Goal: Task Accomplishment & Management: Complete application form

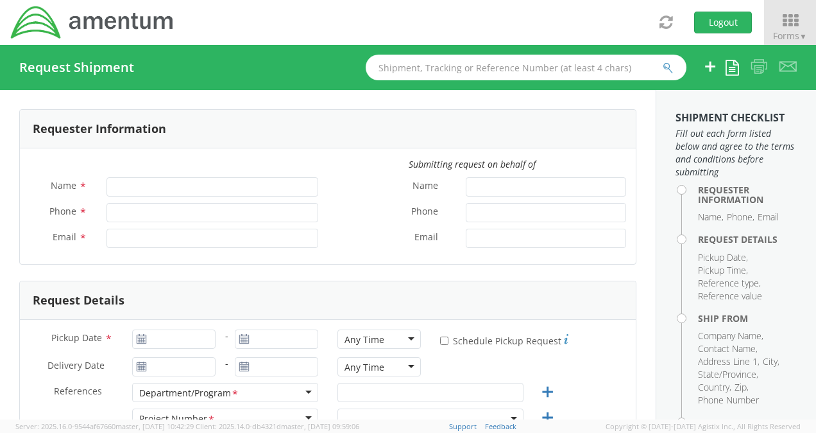
type input "[PERSON_NAME]"
type input "[PHONE_NUMBER]"
type input "[PERSON_NAME][EMAIL_ADDRESS][DOMAIN_NAME]"
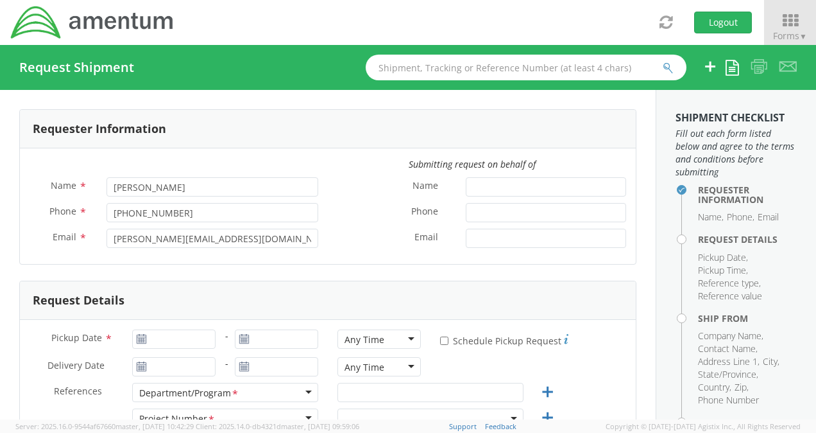
select select "ADMN.100196.STNDA"
click at [510, 189] on input "Name *" at bounding box center [546, 186] width 160 height 19
type input "[PERSON_NAME]"
type input "3019443134"
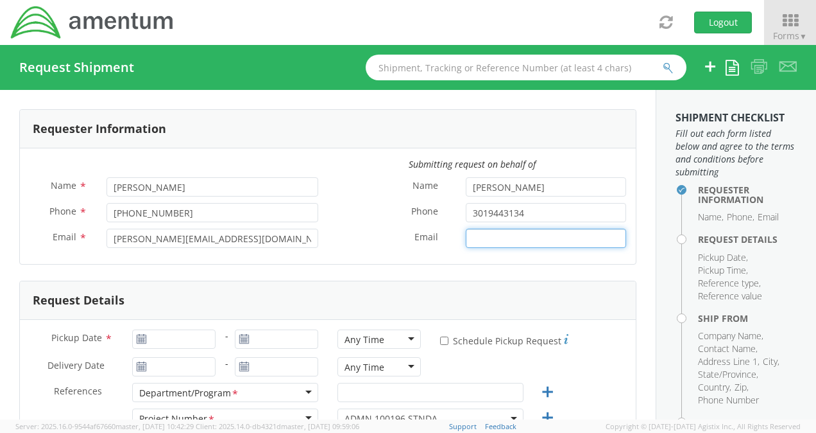
type input "[EMAIL_ADDRESS][DOMAIN_NAME]"
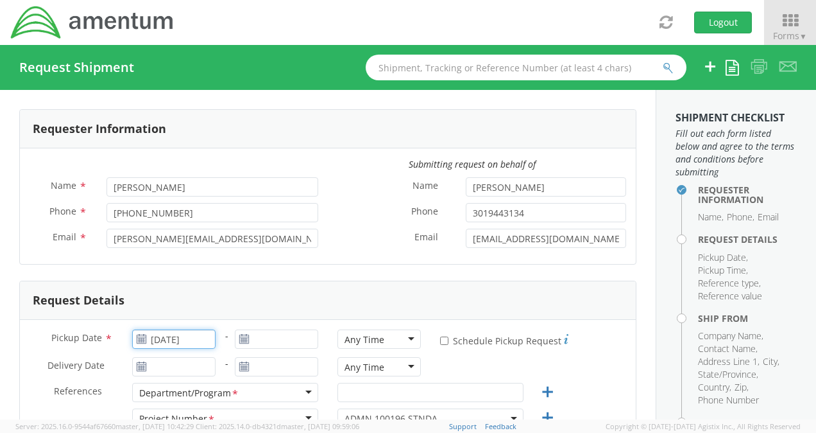
type input "[DATE]"
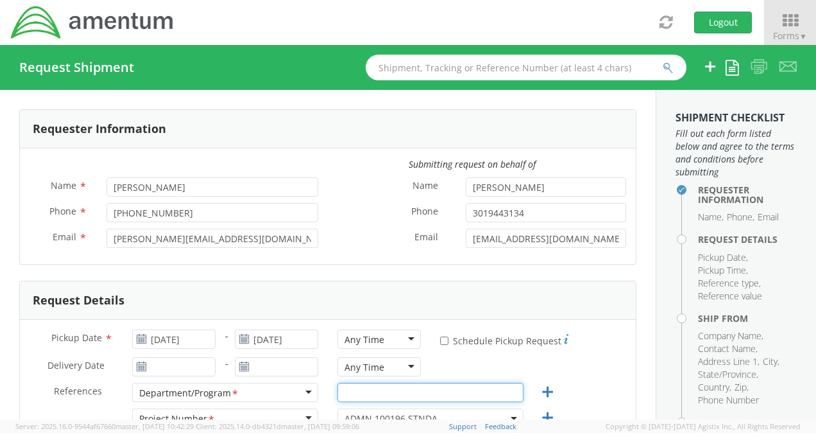
type input "Tax"
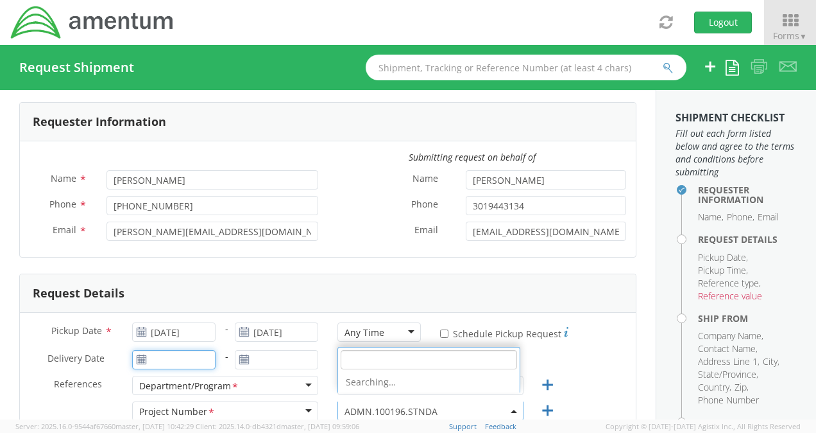
type input "[DATE]"
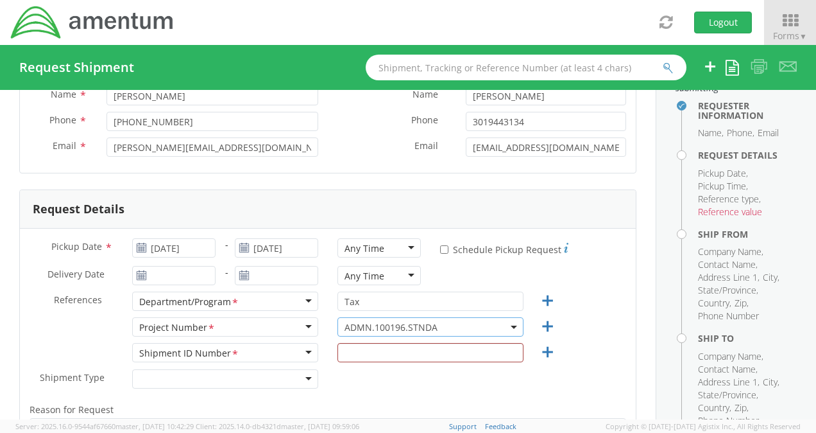
scroll to position [190, 0]
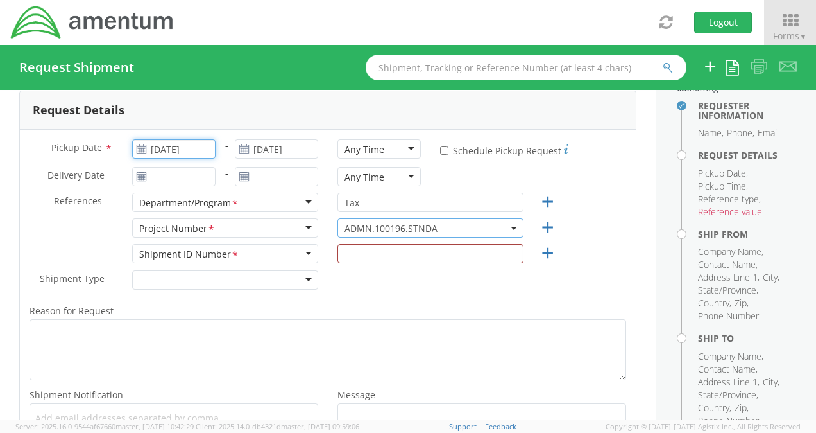
click at [189, 150] on input "[DATE]" at bounding box center [173, 148] width 83 height 19
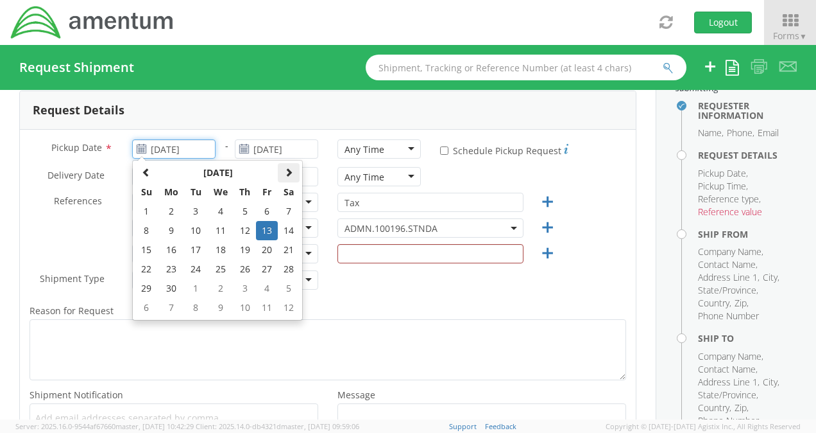
click at [286, 167] on span at bounding box center [288, 171] width 9 height 9
click at [266, 252] on td "15" at bounding box center [267, 249] width 22 height 19
type input "[DATE]"
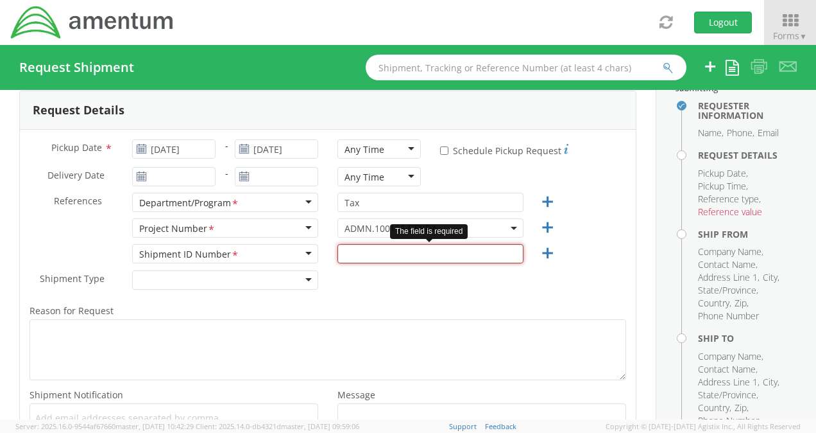
click at [398, 257] on input "text" at bounding box center [431, 253] width 186 height 19
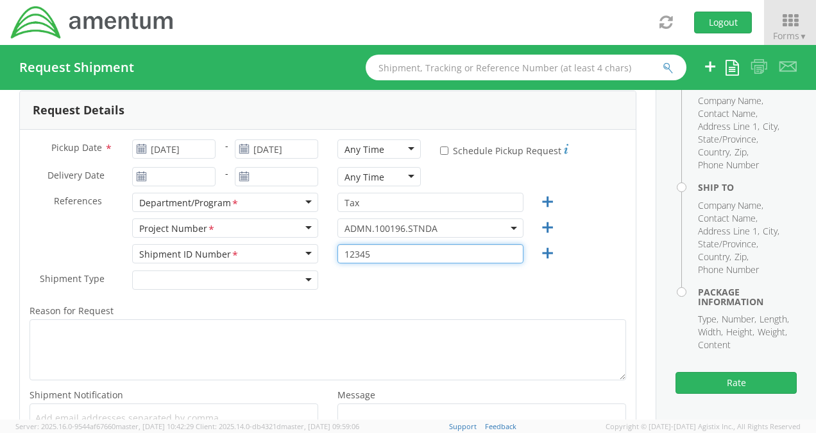
scroll to position [476, 0]
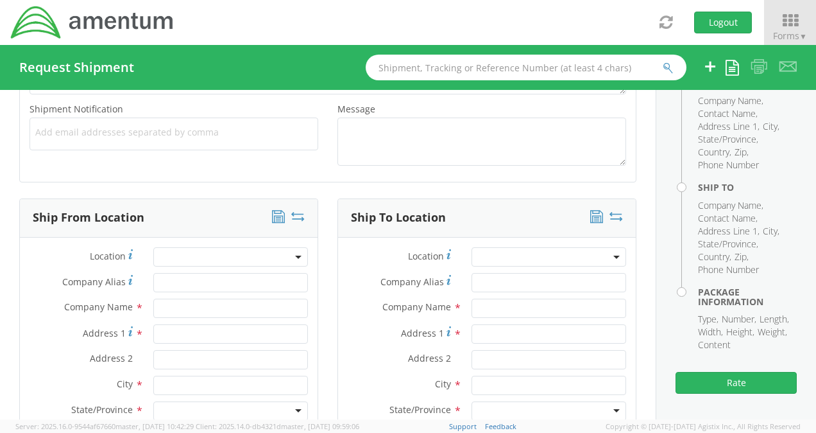
type input "12345"
click at [251, 309] on input "text" at bounding box center [230, 307] width 155 height 19
type input "Amentum Services Inc"
type input "20501 Seneca [PERSON_NAME] Pky"
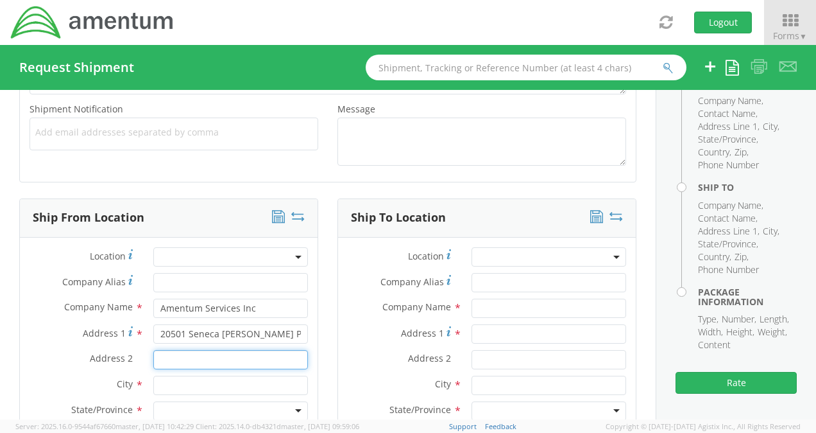
type input "Ste 300"
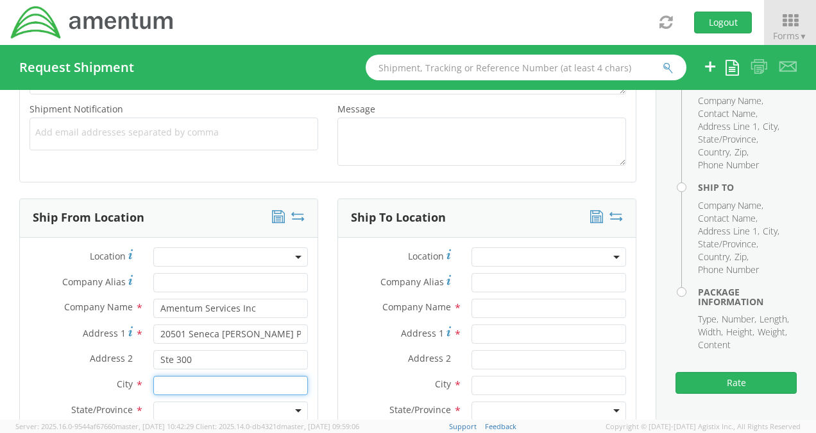
type input "[GEOGRAPHIC_DATA]"
type input "20876"
type input "[PERSON_NAME]"
type input "3019443134"
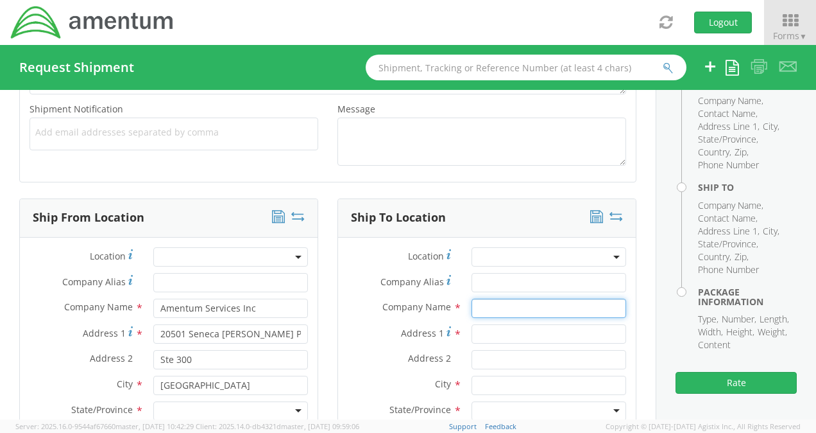
type input "Government of [US_STATE] Department of Administration"
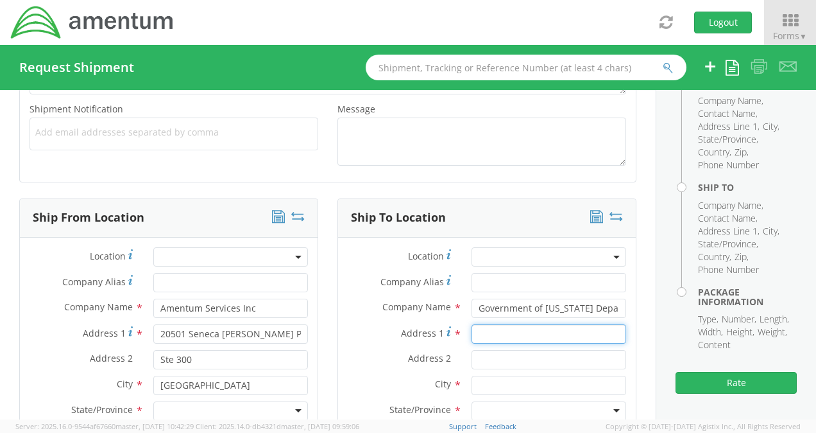
type input "[STREET_ADDRESS]"
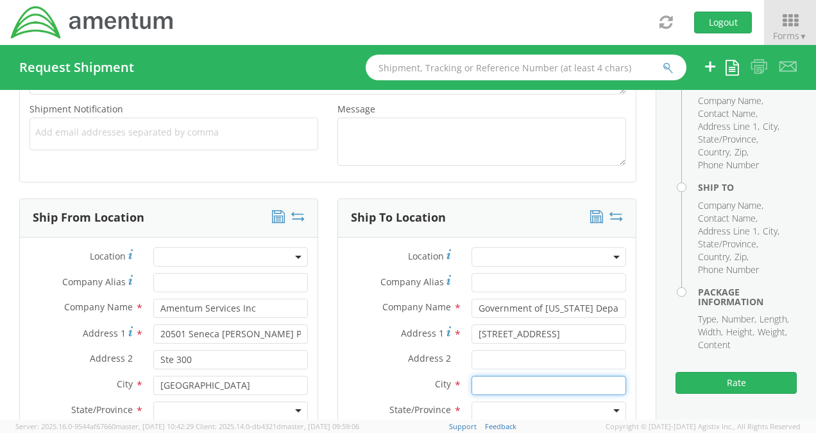
type input "Tamuning"
type input "96913"
type input "Treasure of [US_STATE]"
type input "6714751101"
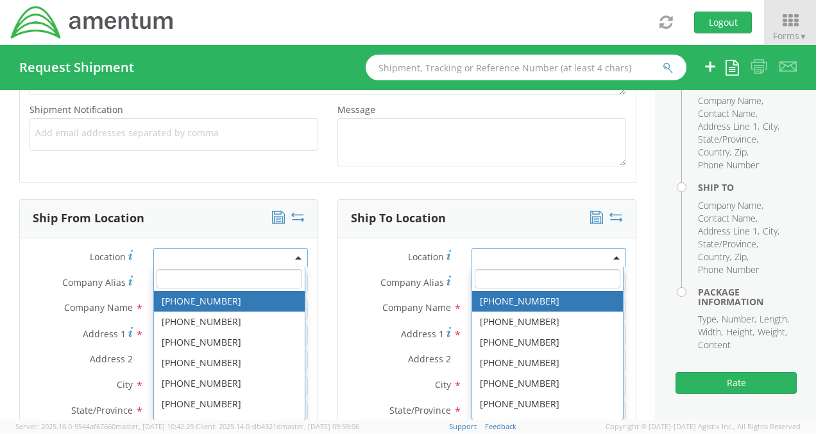
scroll to position [475, 0]
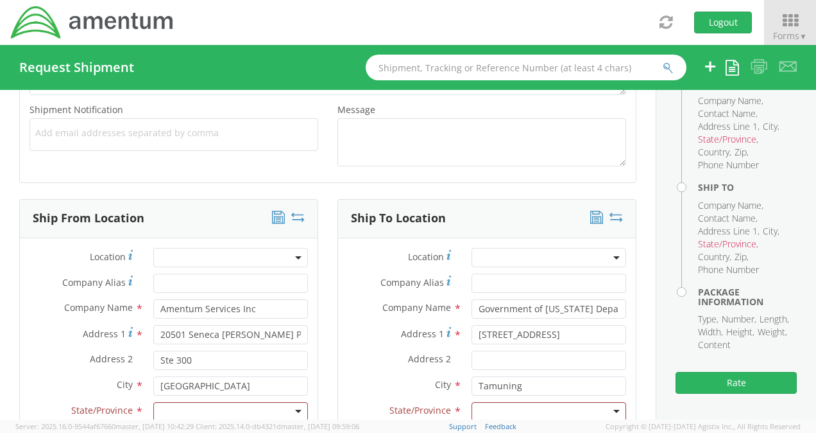
click at [246, 408] on div at bounding box center [230, 411] width 155 height 19
click at [298, 408] on div at bounding box center [230, 411] width 155 height 19
click at [290, 409] on div at bounding box center [230, 411] width 155 height 19
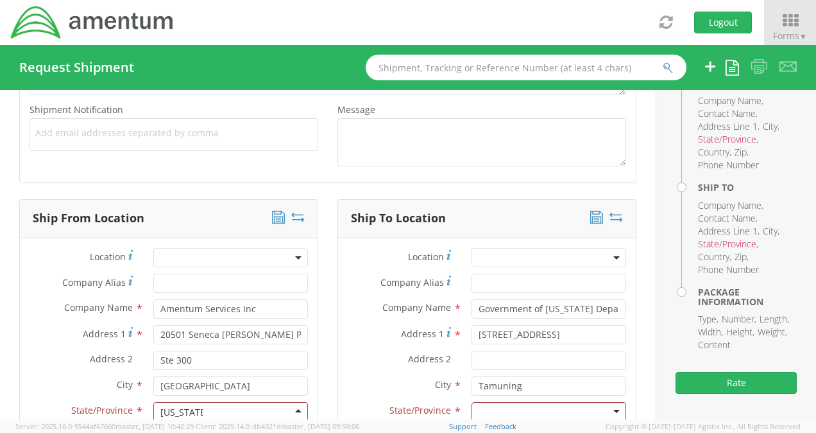
type input "[US_STATE]"
click at [293, 407] on div at bounding box center [230, 411] width 155 height 19
type input "md"
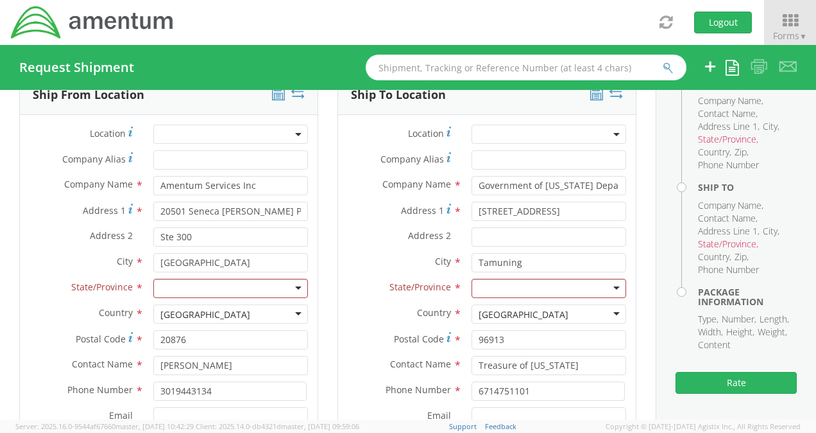
scroll to position [703, 0]
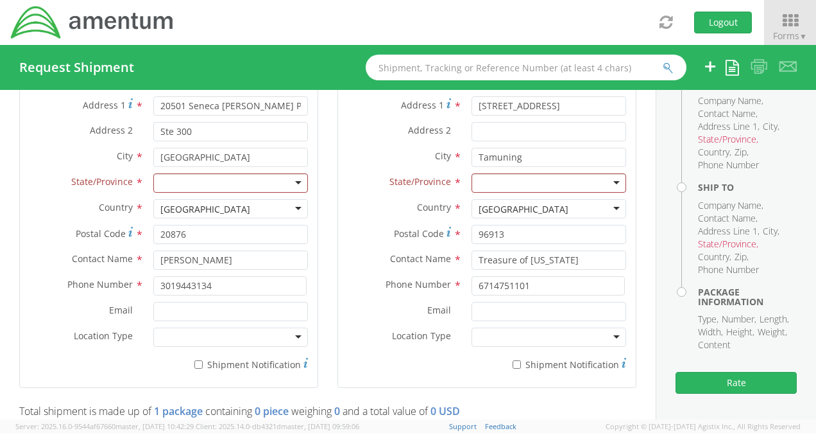
click at [290, 180] on div at bounding box center [230, 182] width 155 height 19
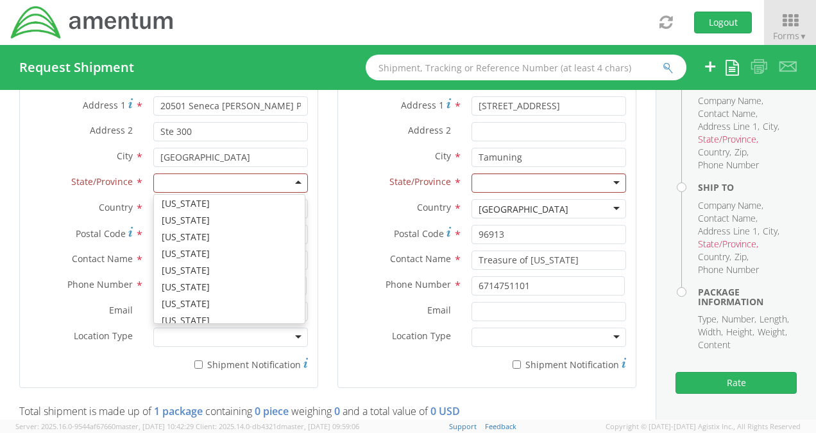
scroll to position [354, 0]
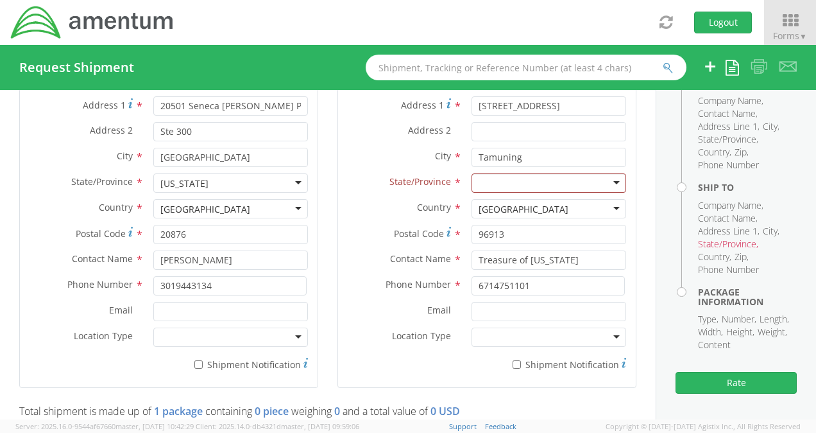
drag, startPoint x: 645, startPoint y: 219, endPoint x: 645, endPoint y: 205, distance: 13.5
click at [645, 205] on div "Requester Information Submitting request on behalf of Name * [PERSON_NAME] Phon…" at bounding box center [328, 405] width 656 height 2039
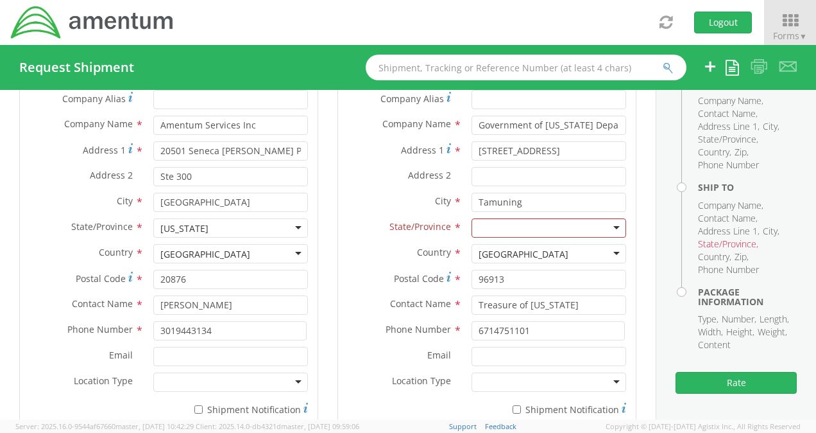
click at [607, 253] on div "[GEOGRAPHIC_DATA]" at bounding box center [549, 253] width 155 height 19
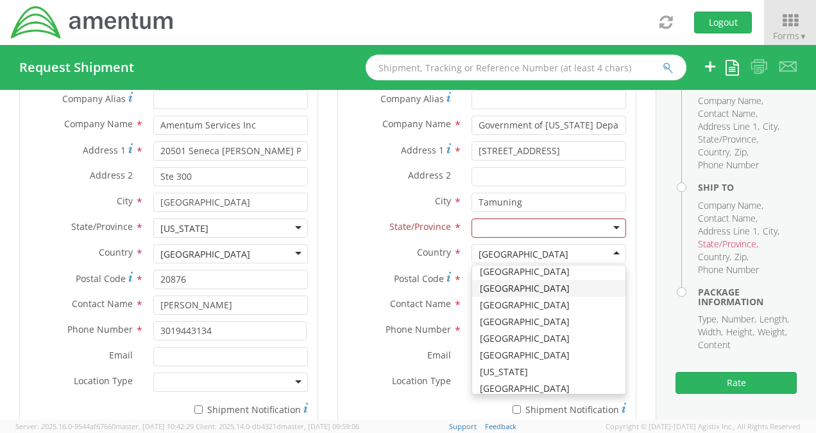
scroll to position [1262, 0]
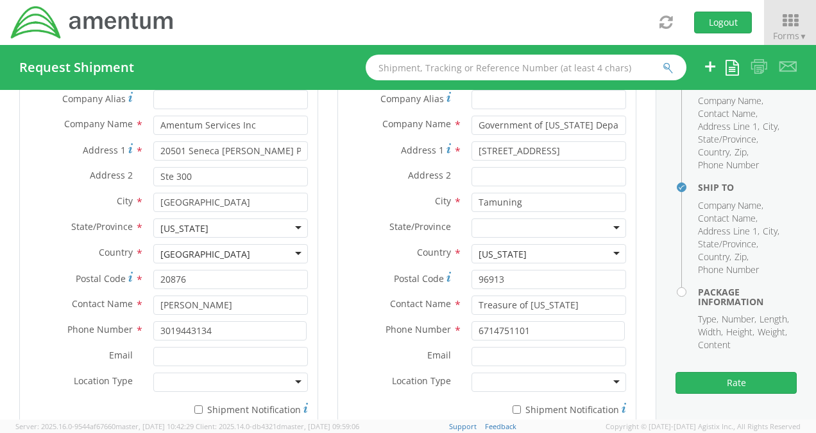
click at [549, 253] on div "[US_STATE]" at bounding box center [549, 253] width 155 height 19
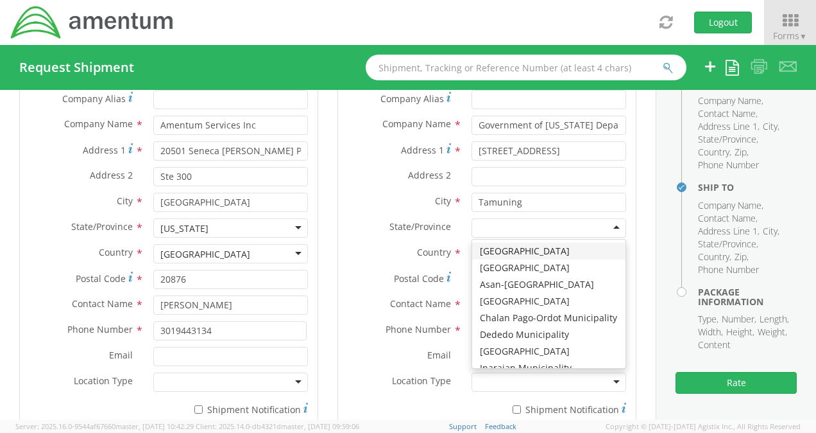
click at [554, 227] on div at bounding box center [549, 227] width 155 height 19
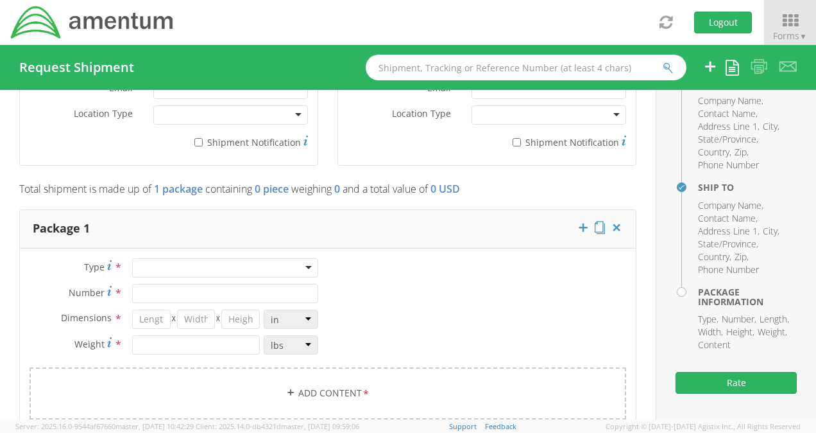
scroll to position [1009, 0]
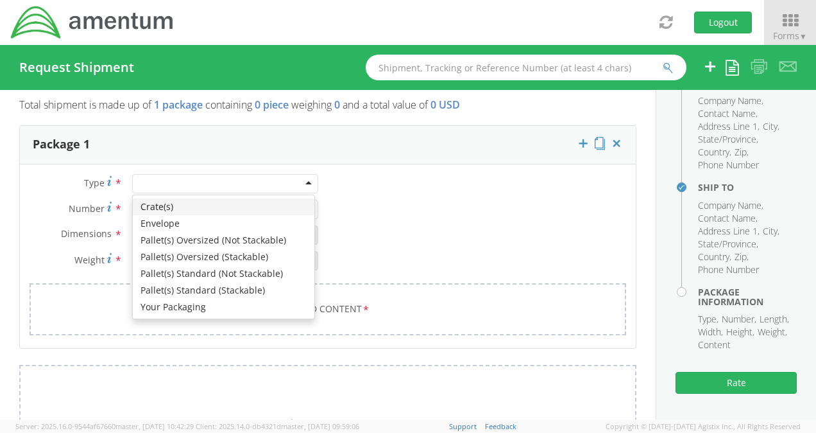
click at [304, 178] on div at bounding box center [225, 183] width 186 height 19
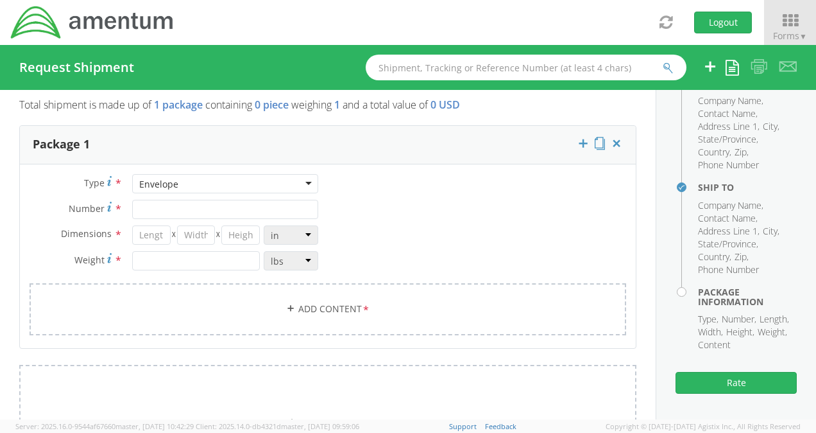
type input "1"
type input "9.5"
type input "12.5"
type input "0.25"
type input "1"
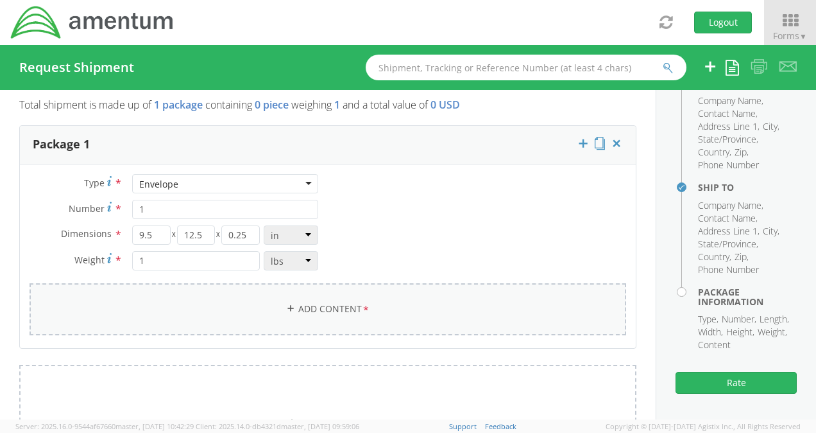
click at [330, 311] on link "Add Content *" at bounding box center [328, 309] width 597 height 52
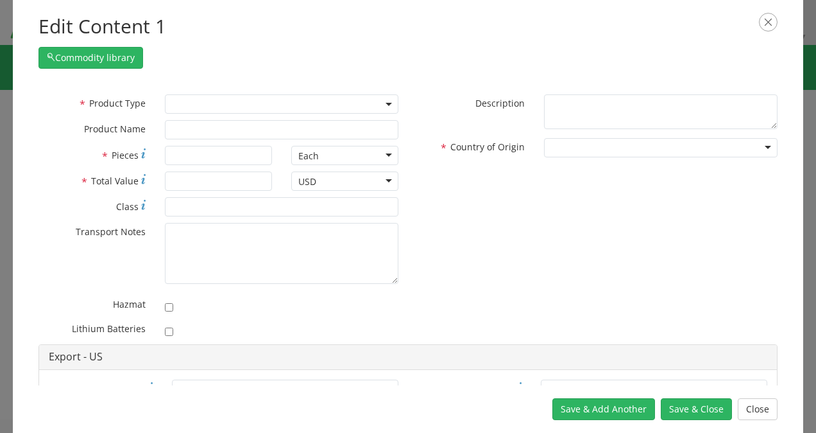
click at [331, 106] on span at bounding box center [282, 103] width 234 height 19
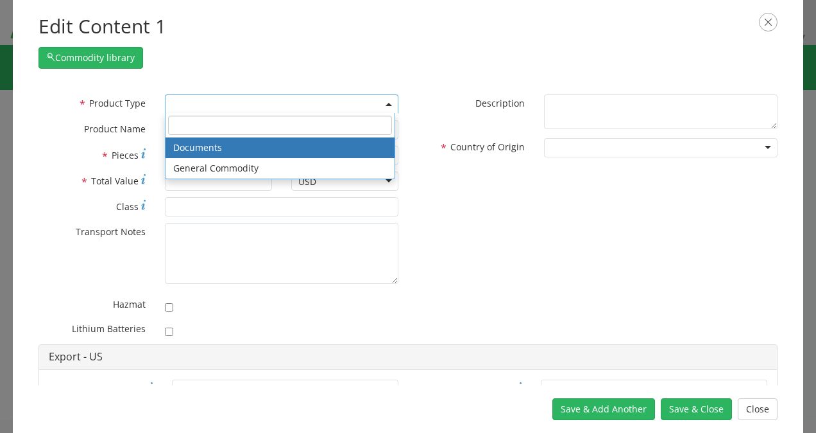
select select "DOCUMENT"
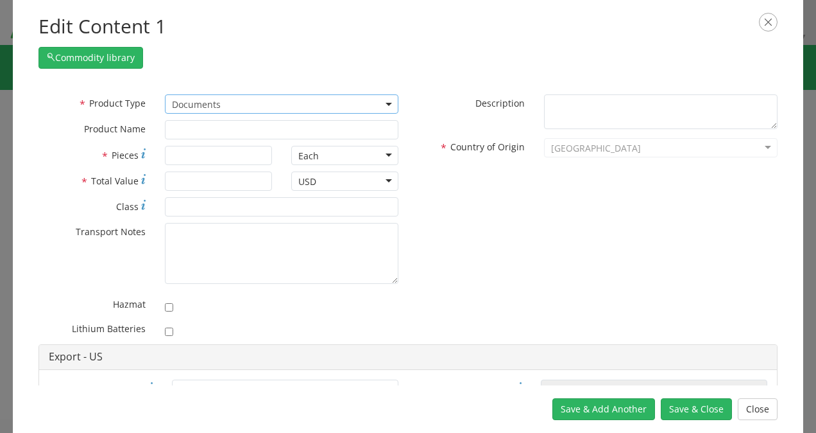
type input "Document"
type input "1"
type textarea "Documents"
type input "4911.99.8000"
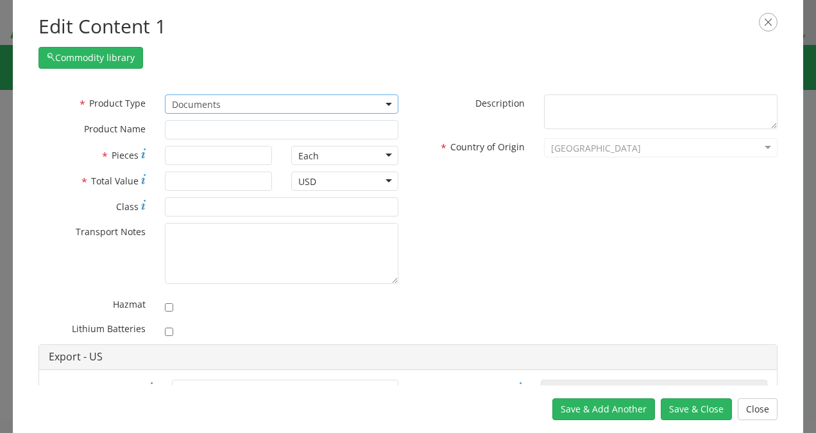
type input "EAR99"
type input "4911.99.8000"
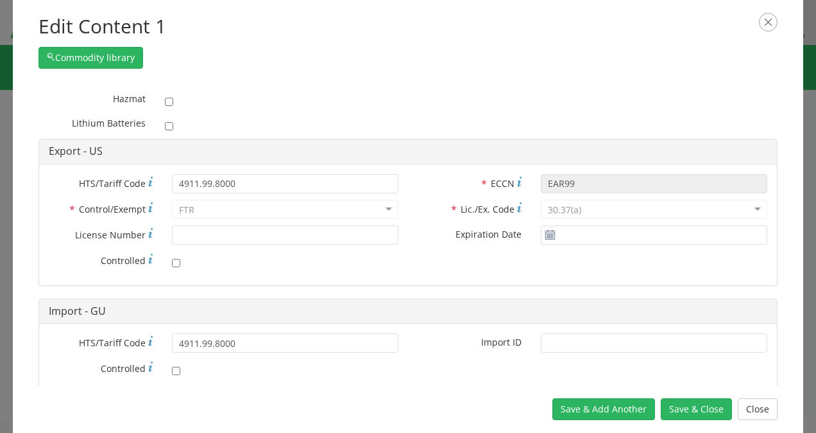
scroll to position [237, 0]
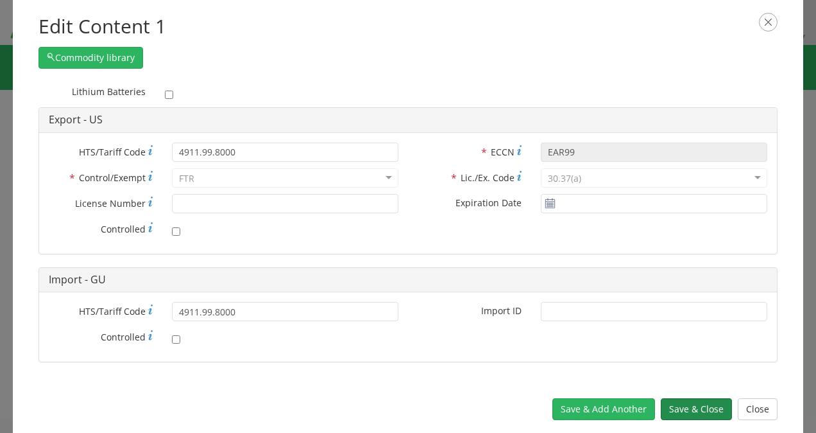
click at [708, 407] on button "Save & Close" at bounding box center [696, 409] width 71 height 22
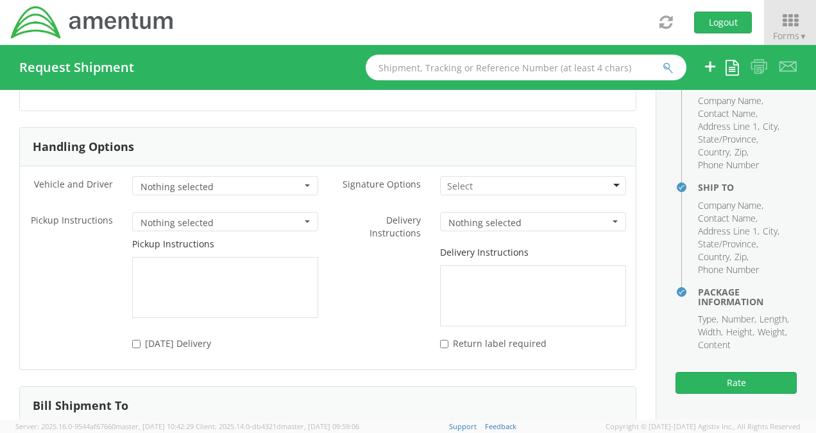
scroll to position [1924, 0]
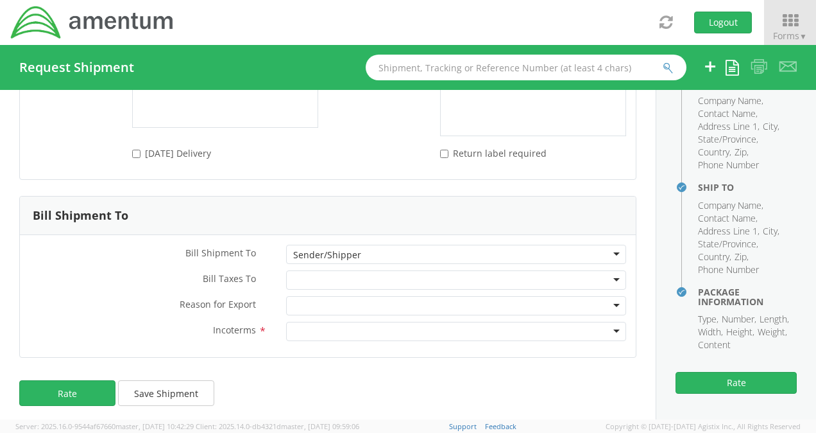
click at [605, 328] on div at bounding box center [456, 331] width 340 height 19
click at [731, 381] on button "Rate" at bounding box center [736, 383] width 121 height 22
